Goal: Task Accomplishment & Management: Manage account settings

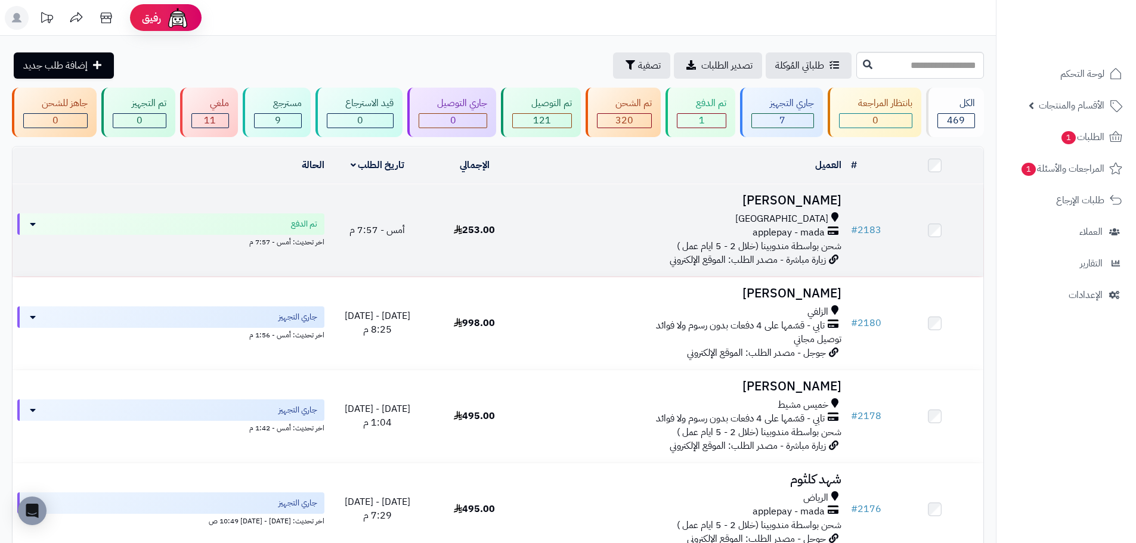
click at [665, 230] on div "applepay - mada" at bounding box center [685, 233] width 314 height 14
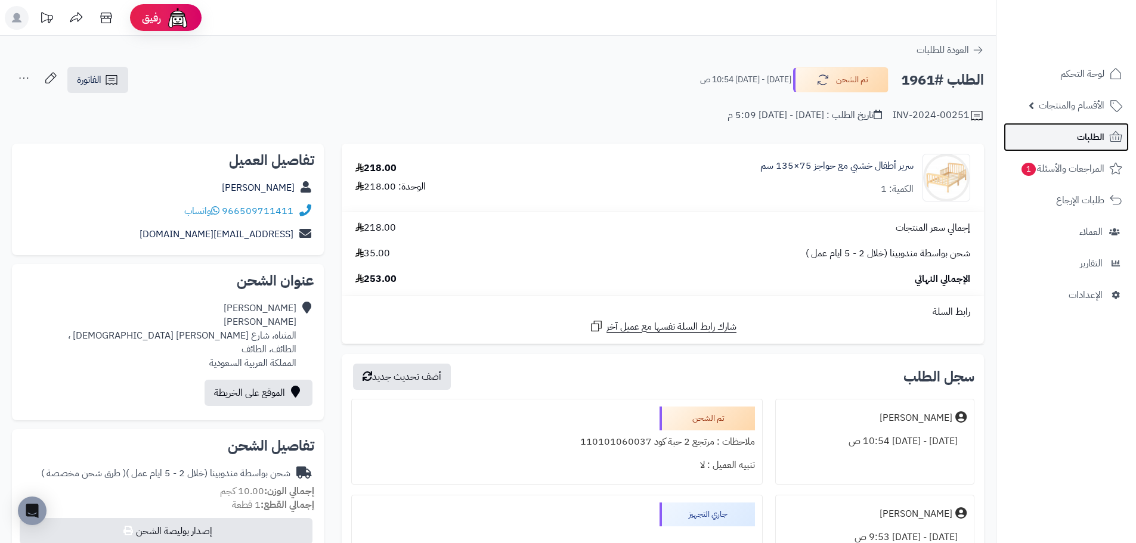
click at [1120, 142] on icon at bounding box center [1116, 136] width 13 height 11
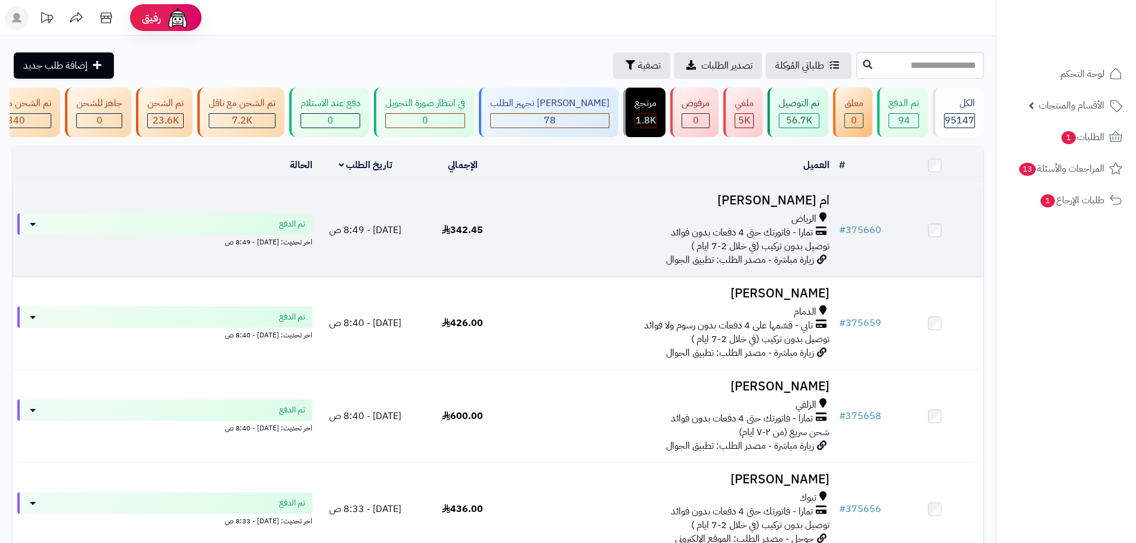
click at [727, 240] on span "تمارا - فاتورتك حتى 4 دفعات بدون فوائد" at bounding box center [742, 233] width 142 height 14
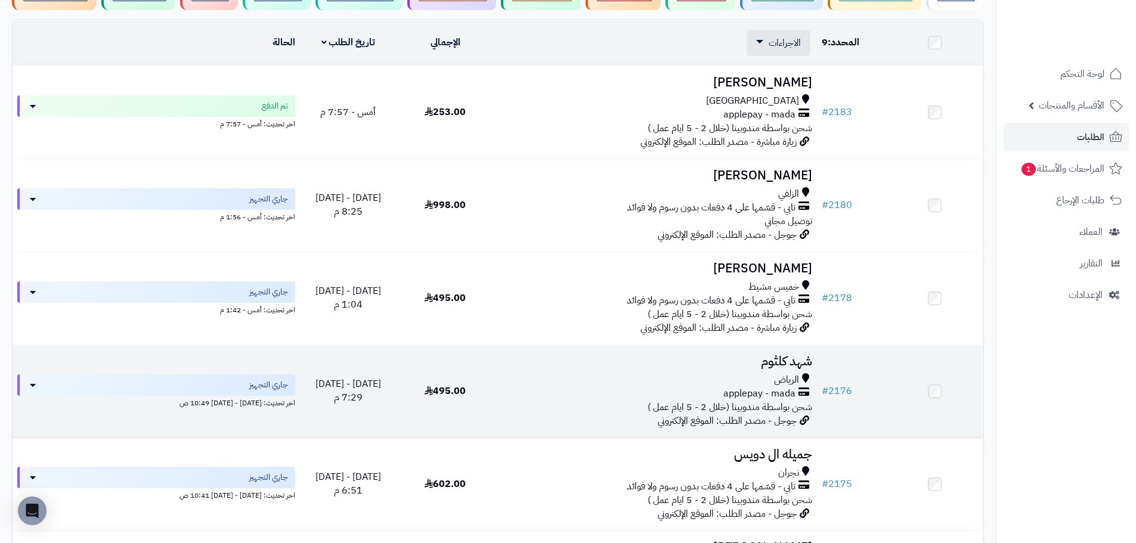
scroll to position [96, 0]
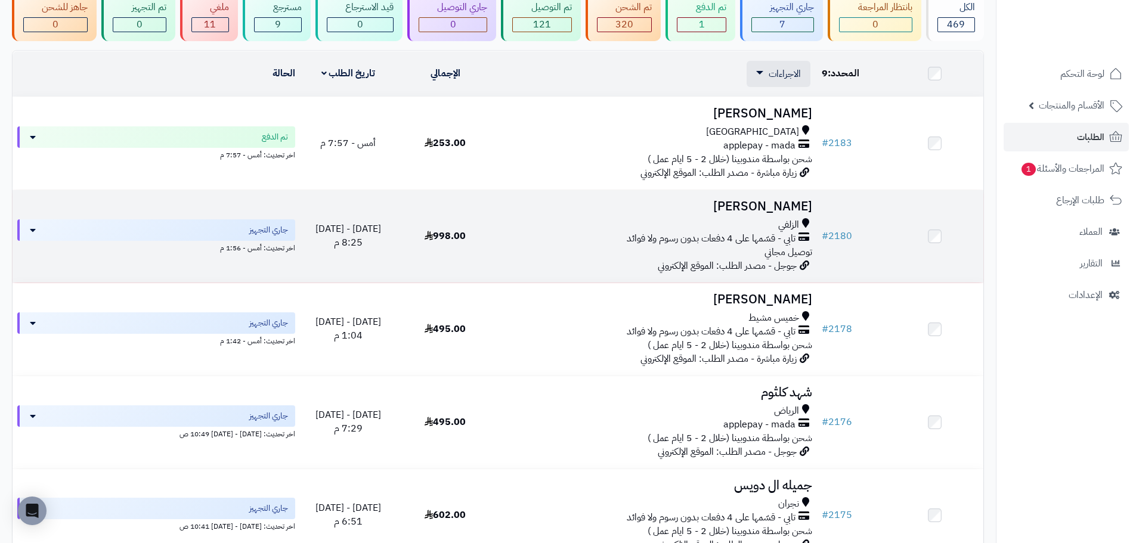
click at [931, 242] on td at bounding box center [934, 236] width 97 height 92
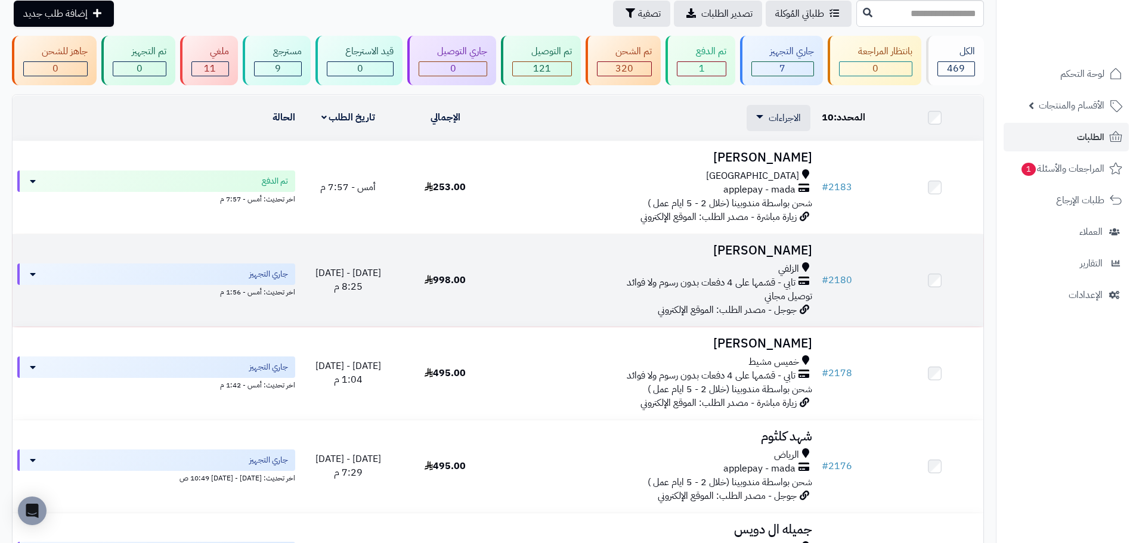
scroll to position [0, 0]
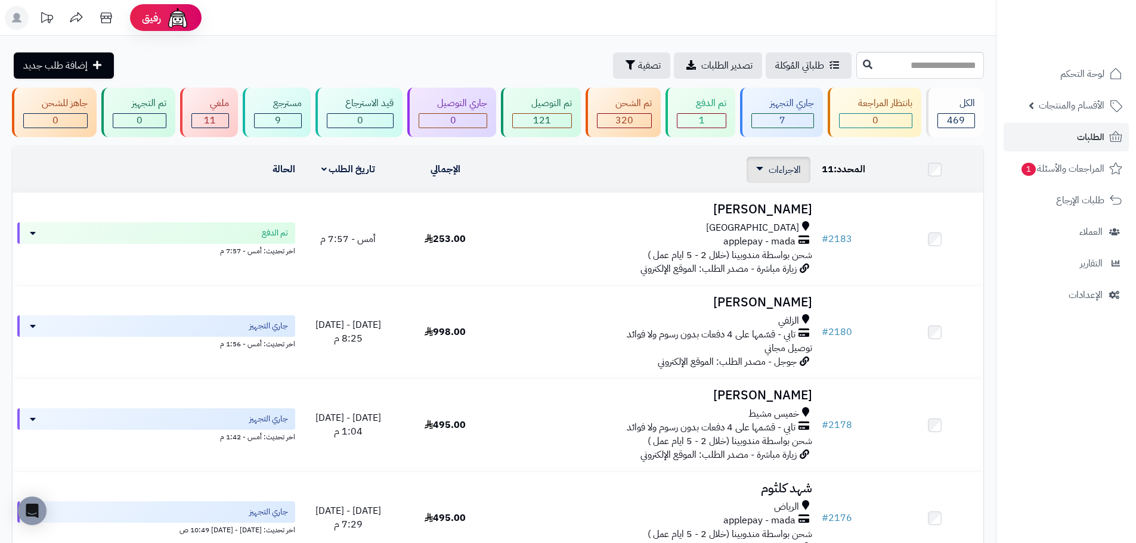
click at [767, 165] on link "الاجراءات" at bounding box center [778, 170] width 45 height 14
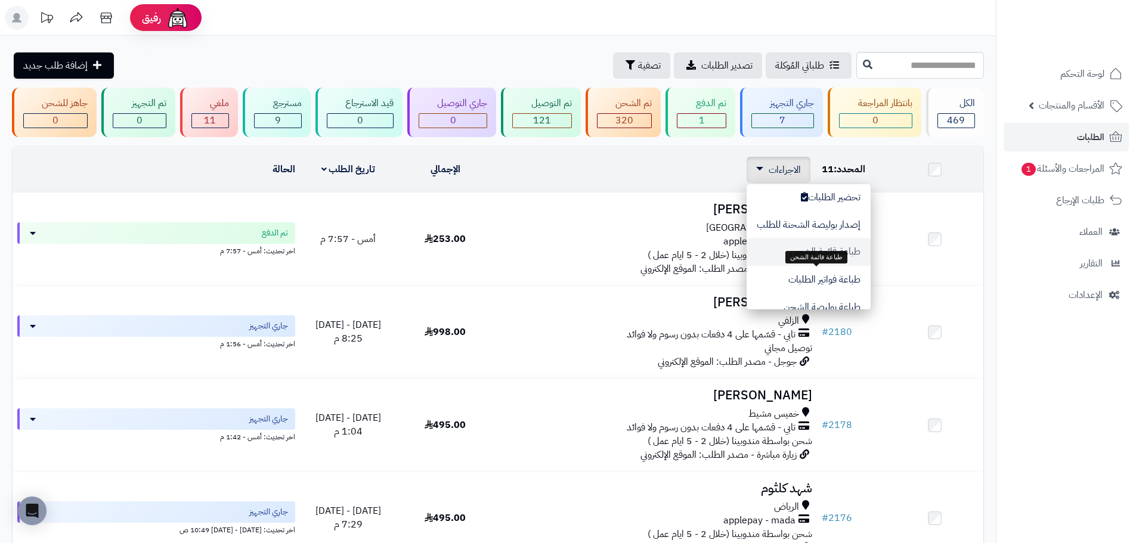
scroll to position [60, 0]
click at [840, 249] on button "طباعة فواتير الطلبات" at bounding box center [809, 250] width 124 height 27
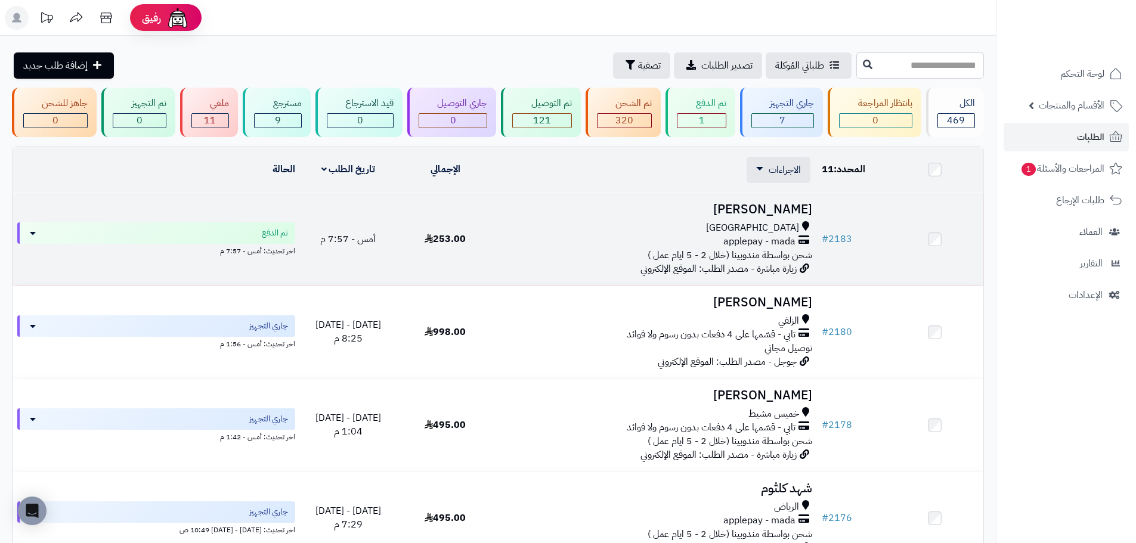
click at [503, 253] on div "جدة applepay - mada شحن بواسطة مندوبينا (خلال 2 - 5 ايام عمل )" at bounding box center [656, 241] width 314 height 41
